Goal: Navigation & Orientation: Find specific page/section

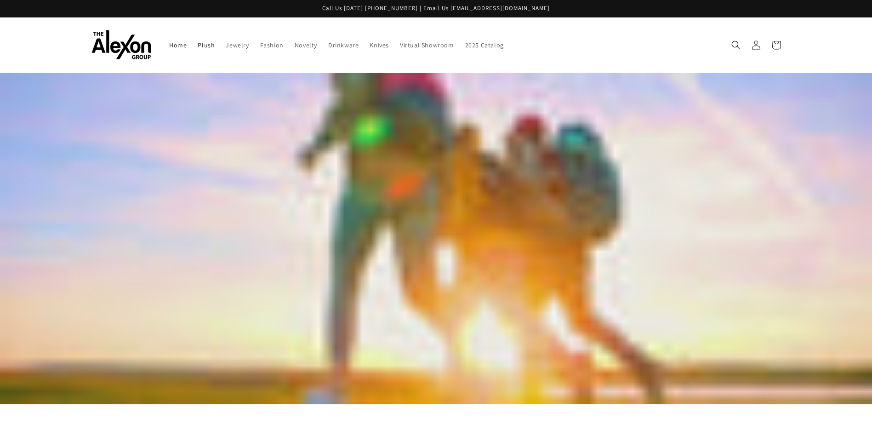
click at [207, 42] on span "Plush" at bounding box center [206, 45] width 17 height 8
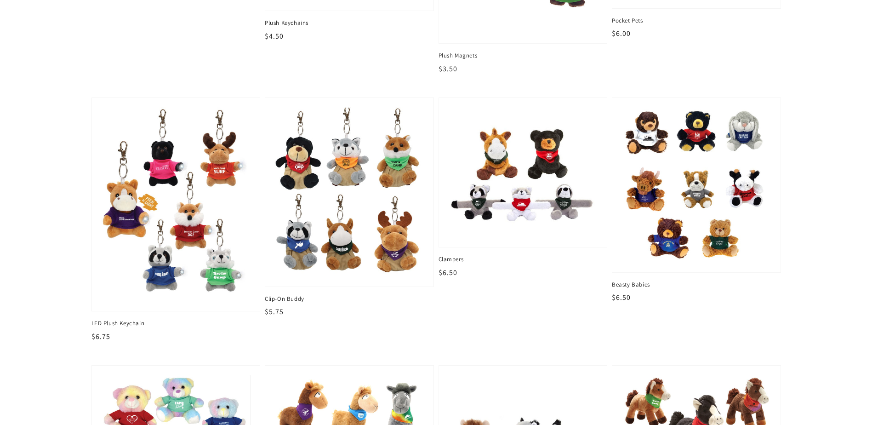
scroll to position [276, 0]
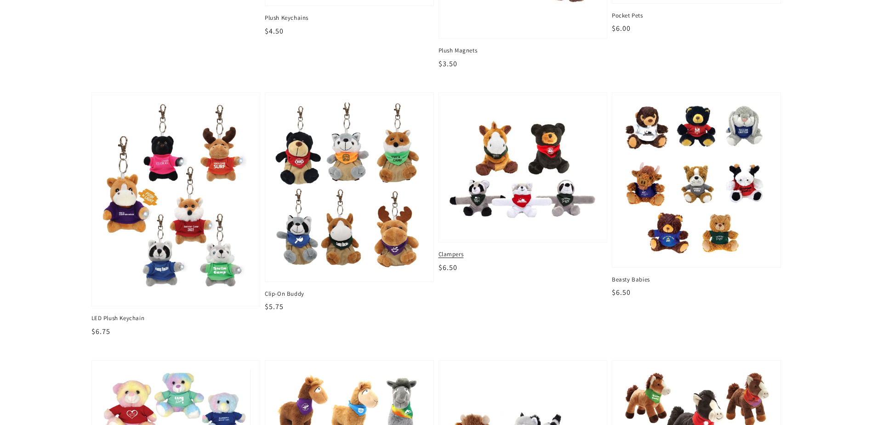
click at [526, 173] on img at bounding box center [523, 167] width 154 height 135
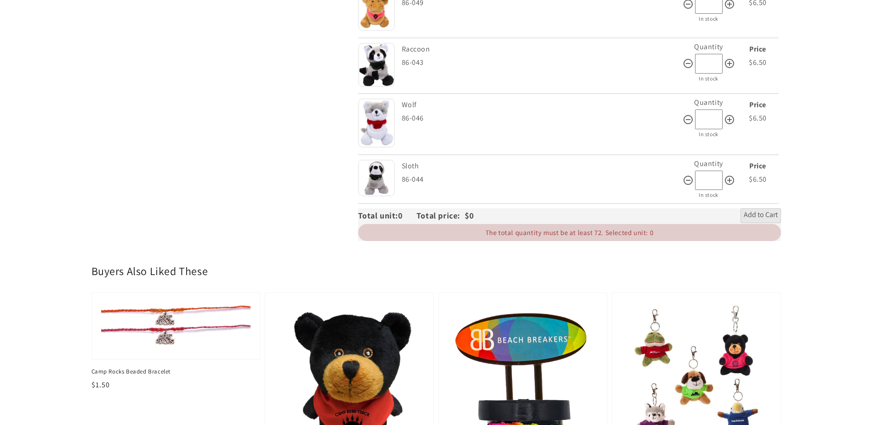
scroll to position [828, 0]
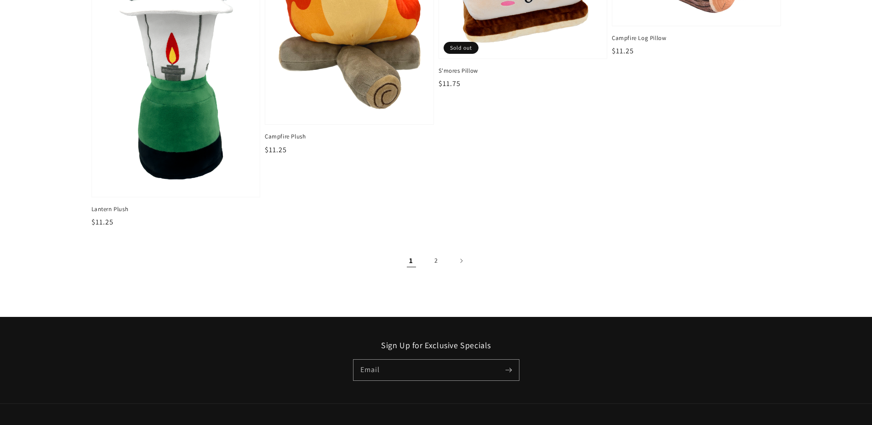
scroll to position [1517, 0]
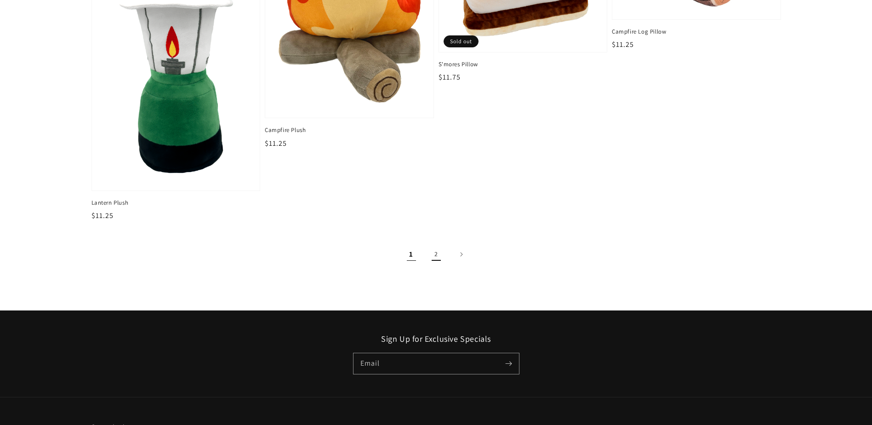
click at [433, 254] on link "2" at bounding box center [436, 254] width 20 height 20
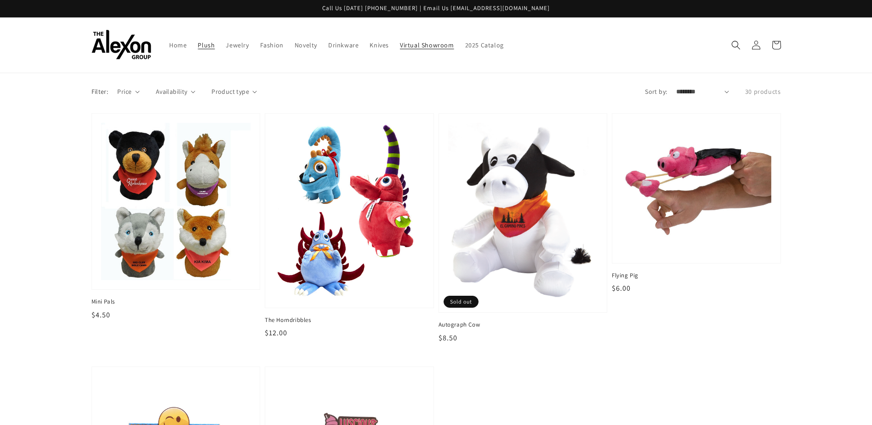
click at [440, 51] on link "Virtual Showroom" at bounding box center [427, 44] width 65 height 19
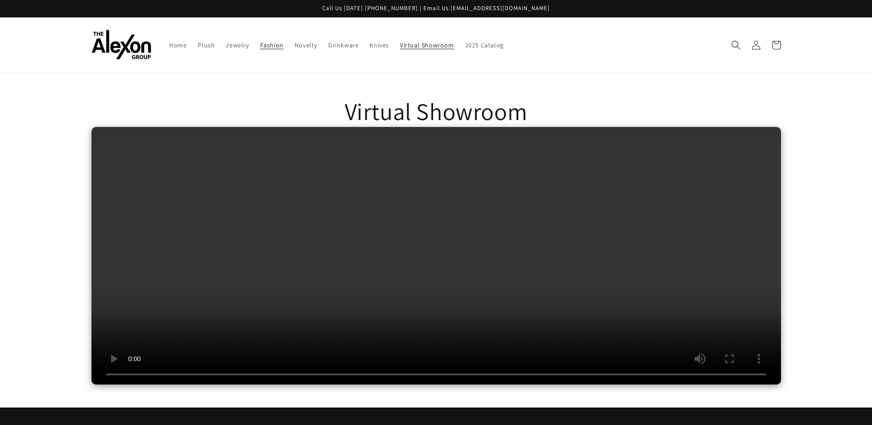
click at [271, 45] on span "Fashion" at bounding box center [271, 45] width 23 height 8
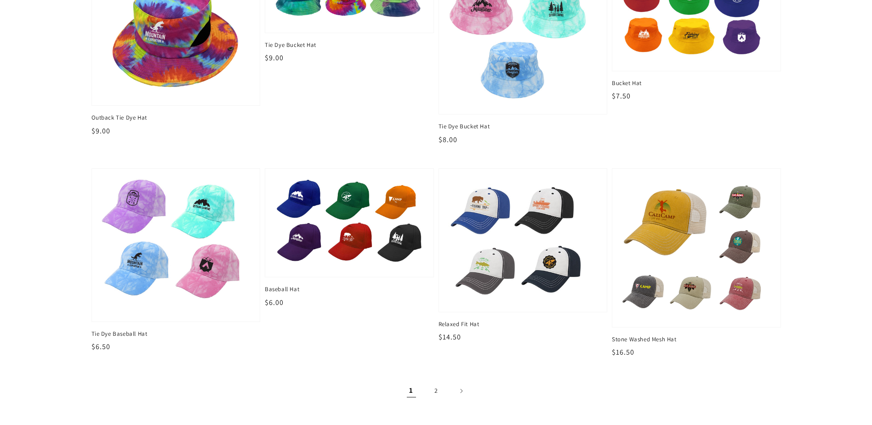
scroll to position [1104, 0]
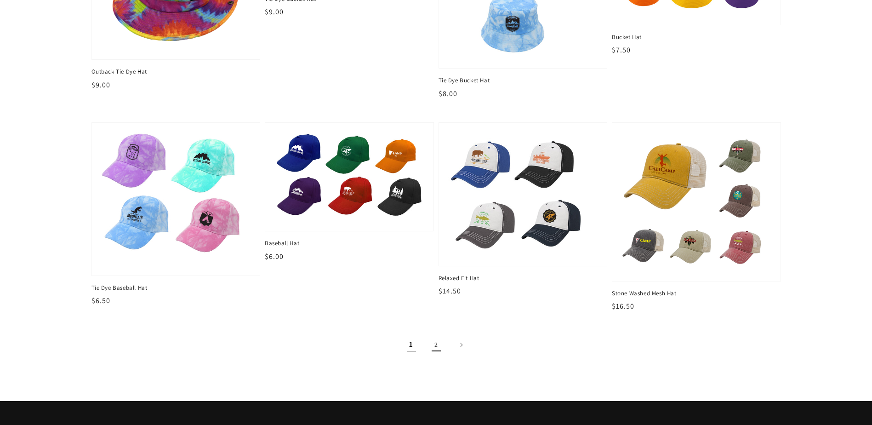
click at [430, 343] on link "2" at bounding box center [436, 345] width 20 height 20
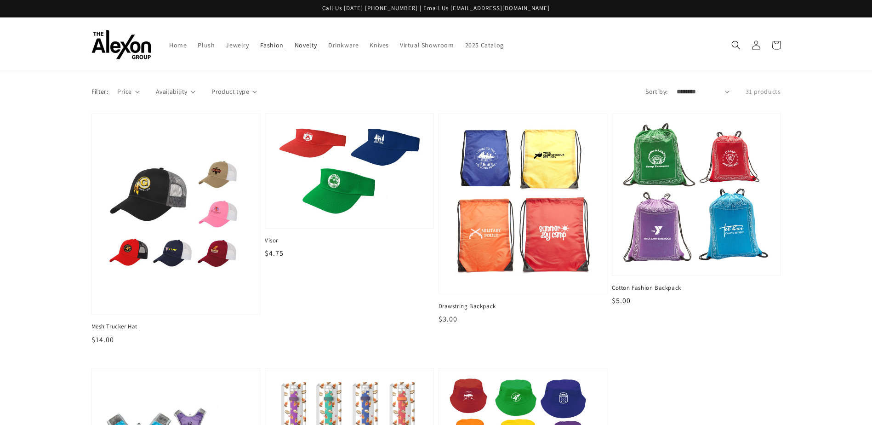
click at [300, 46] on span "Novelty" at bounding box center [306, 45] width 23 height 8
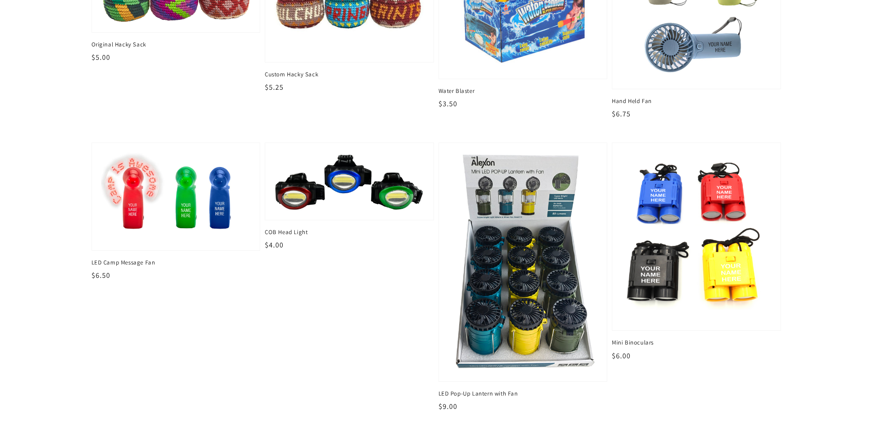
scroll to position [1287, 0]
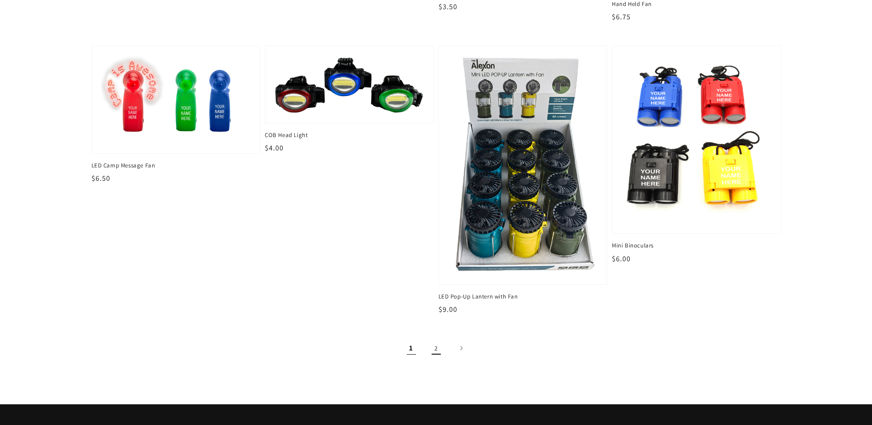
click at [435, 350] on link "2" at bounding box center [436, 348] width 20 height 20
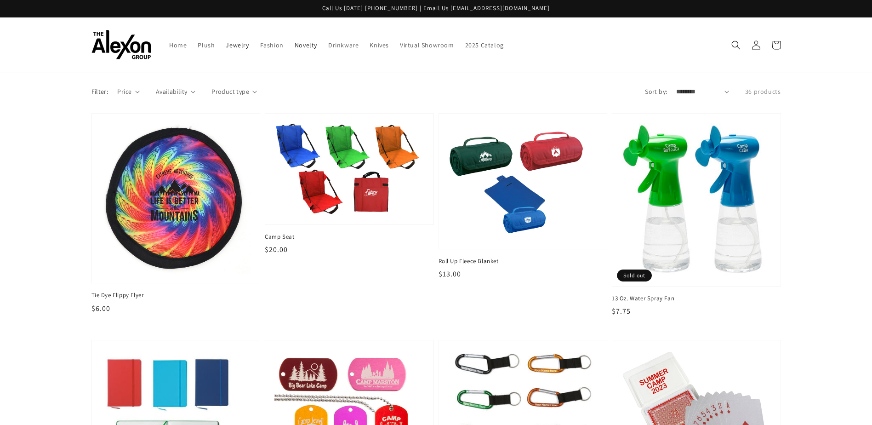
click at [226, 47] on span "Jewelry" at bounding box center [237, 45] width 23 height 8
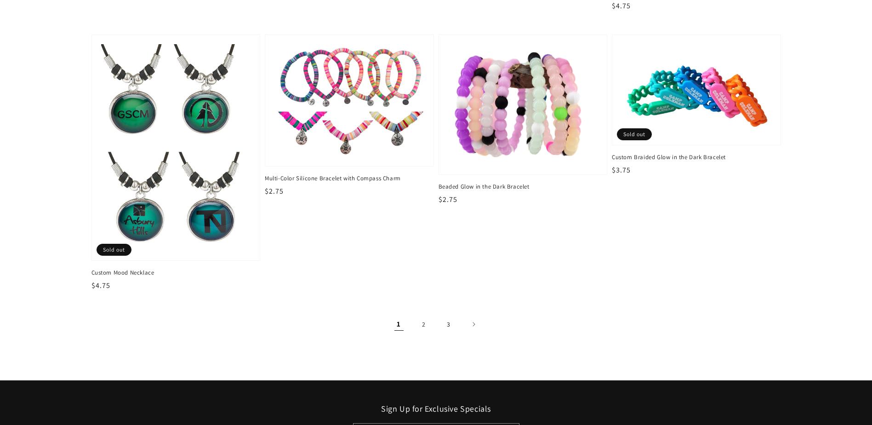
scroll to position [1471, 0]
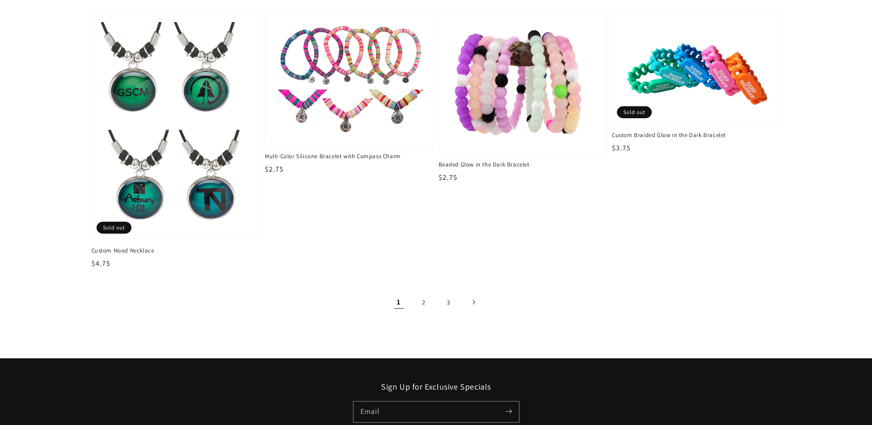
click at [472, 304] on link "Next page" at bounding box center [473, 302] width 20 height 20
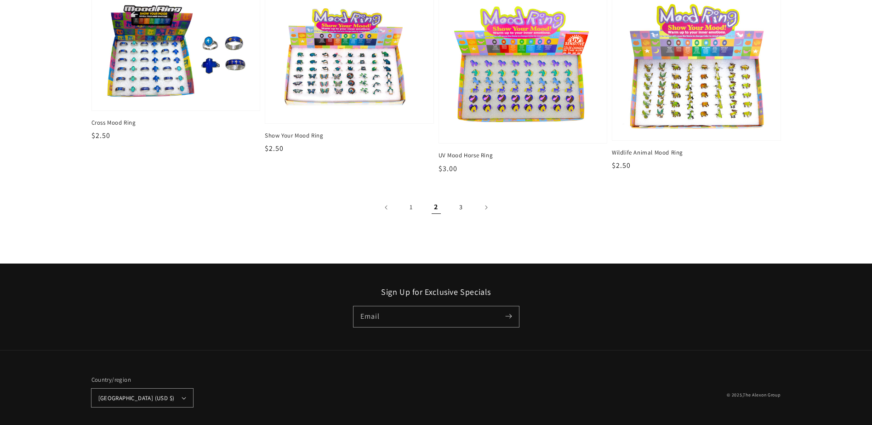
scroll to position [1727, 0]
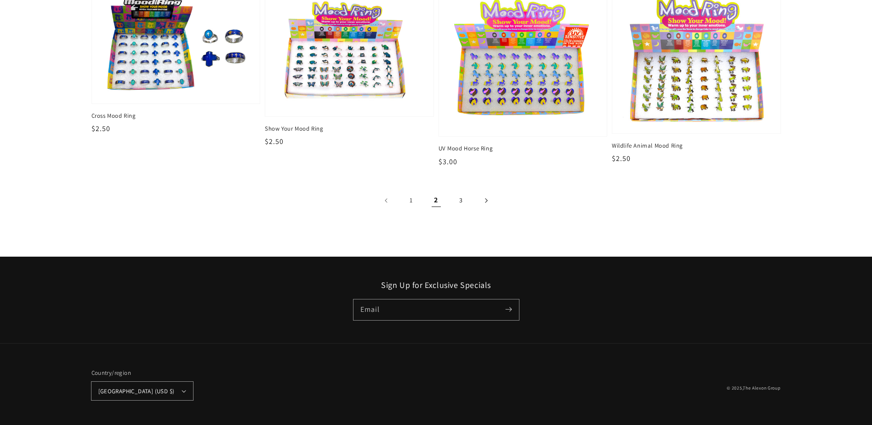
click at [484, 201] on link "Next page" at bounding box center [486, 200] width 20 height 20
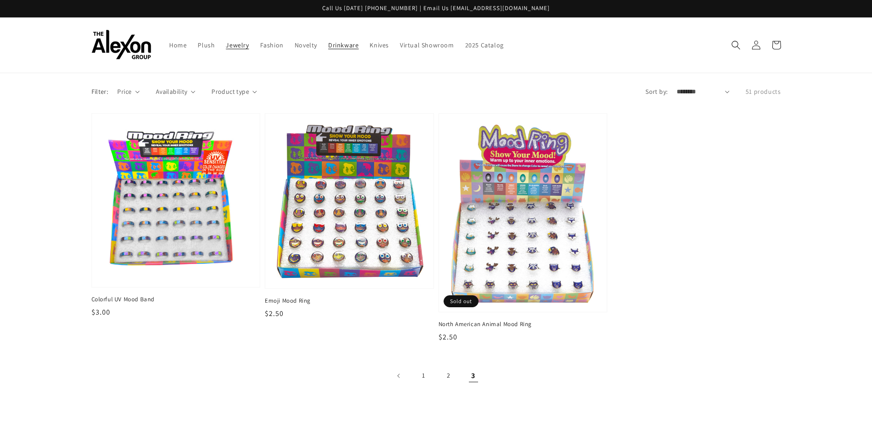
click at [355, 46] on span "Drinkware" at bounding box center [343, 45] width 30 height 8
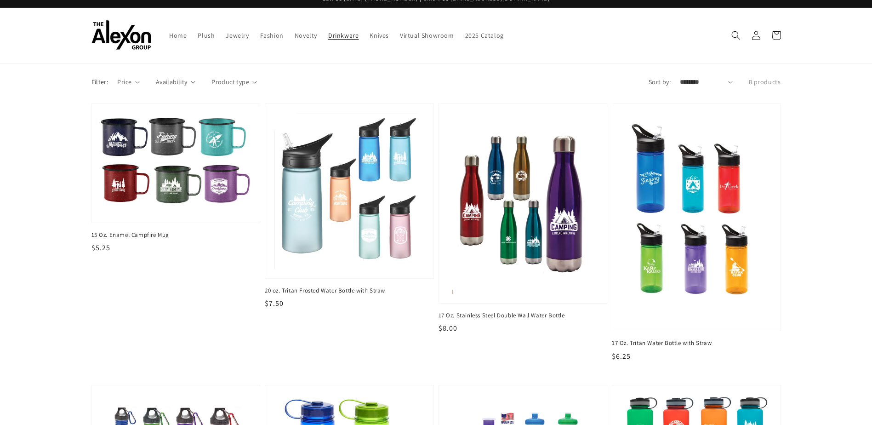
scroll to position [6, 0]
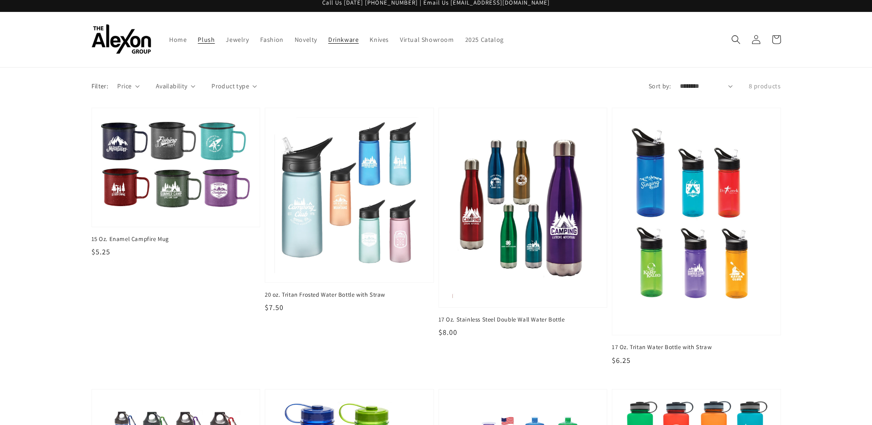
click at [200, 41] on span "Plush" at bounding box center [206, 39] width 17 height 8
